Goal: Find specific page/section: Find specific page/section

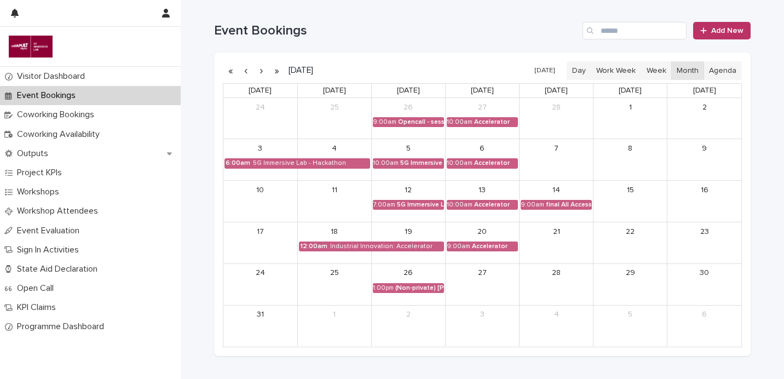
click at [267, 70] on button "button" at bounding box center [261, 71] width 15 height 18
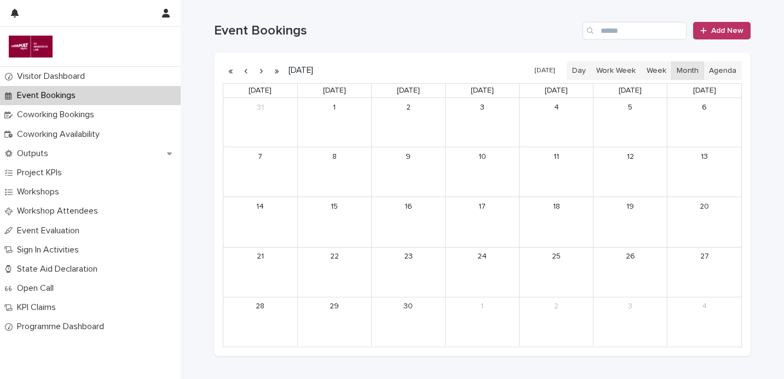
click at [267, 70] on button "button" at bounding box center [261, 71] width 15 height 18
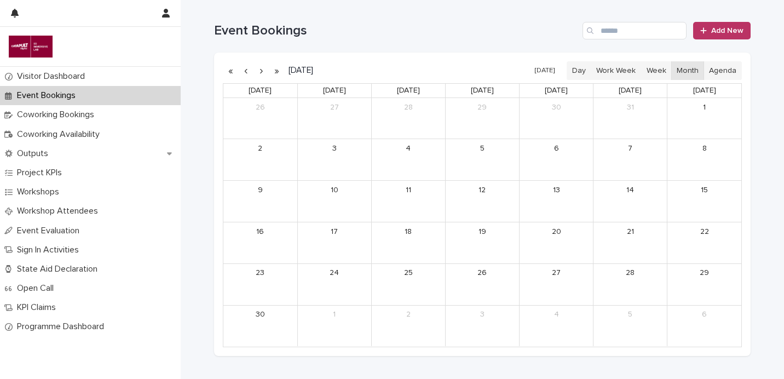
click at [267, 70] on button "button" at bounding box center [261, 71] width 15 height 18
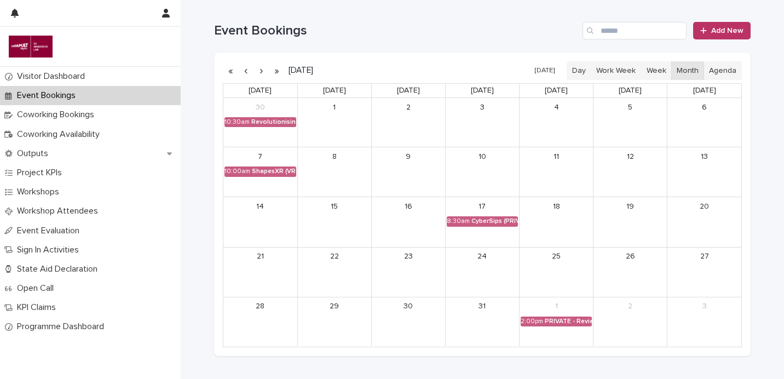
click at [266, 70] on button "button" at bounding box center [261, 71] width 15 height 18
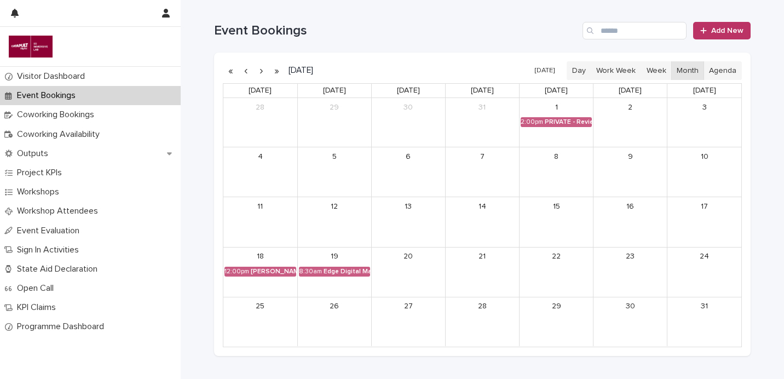
click at [262, 71] on button "button" at bounding box center [261, 71] width 15 height 18
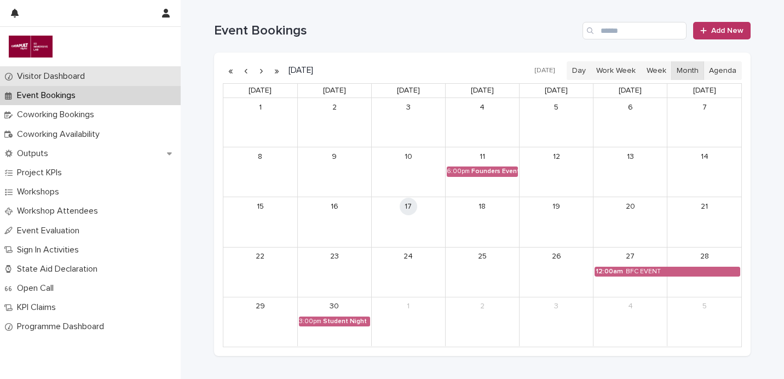
click at [79, 78] on p "Visitor Dashboard" at bounding box center [53, 76] width 81 height 10
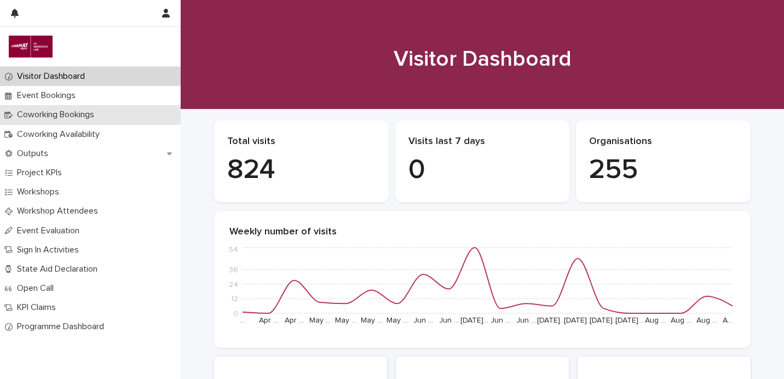
click at [79, 114] on p "Coworking Bookings" at bounding box center [58, 115] width 90 height 10
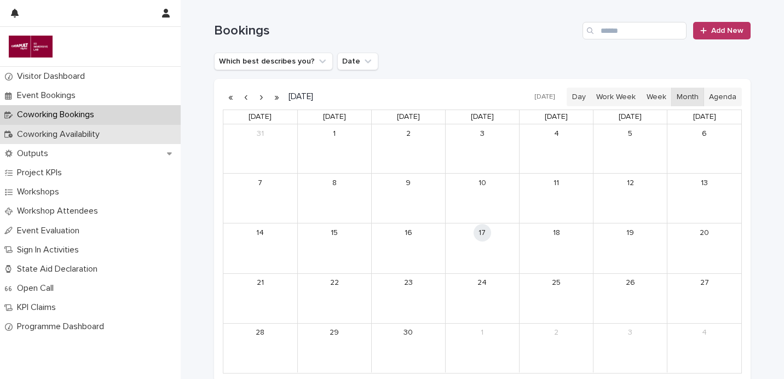
click at [79, 131] on p "Coworking Availability" at bounding box center [61, 134] width 96 height 10
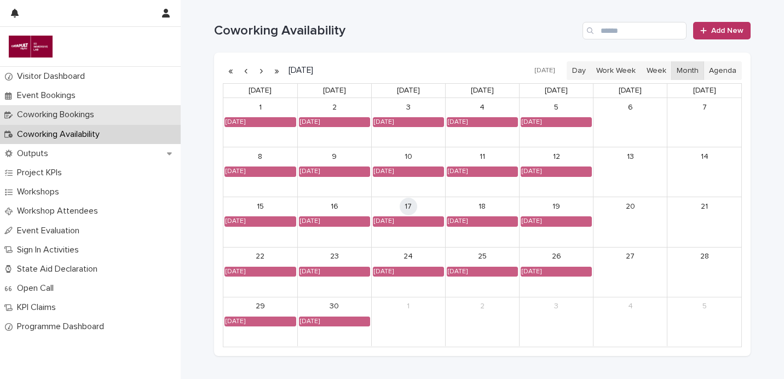
click at [122, 116] on div "Coworking Bookings" at bounding box center [90, 114] width 181 height 19
